Goal: Check status: Check status

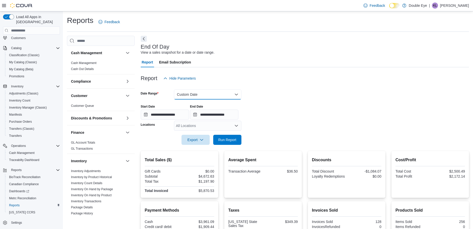
click at [201, 96] on button "Custom Date" at bounding box center [208, 94] width 68 height 10
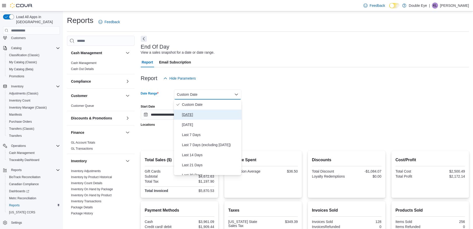
click at [195, 113] on span "[DATE]" at bounding box center [210, 115] width 57 height 6
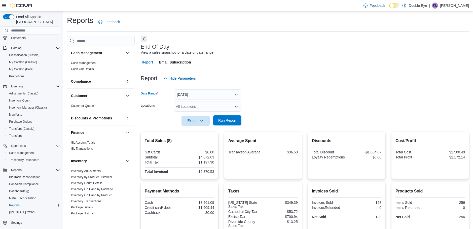
click at [222, 121] on span "Run Report" at bounding box center [227, 120] width 18 height 5
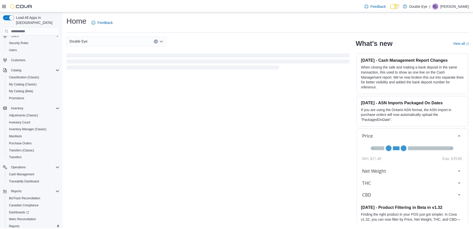
scroll to position [45, 0]
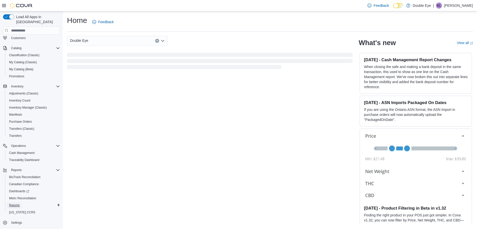
click at [21, 202] on link "Reports" at bounding box center [14, 205] width 15 height 6
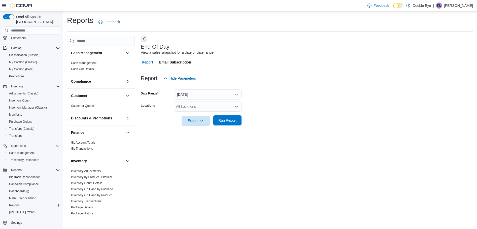
click at [234, 125] on span "Run Report" at bounding box center [227, 120] width 22 height 10
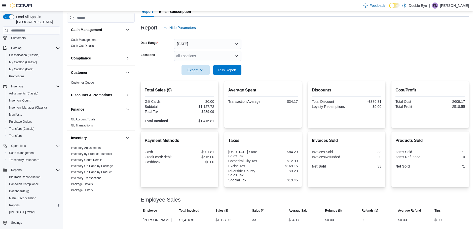
scroll to position [51, 0]
click at [234, 73] on span "Run Report" at bounding box center [227, 69] width 22 height 10
